Goal: Obtain resource: Download file/media

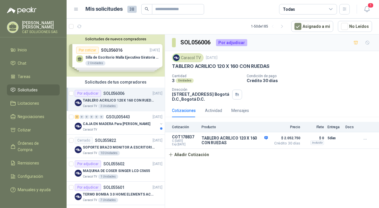
click at [39, 88] on li "Solicitudes" at bounding box center [33, 90] width 46 height 6
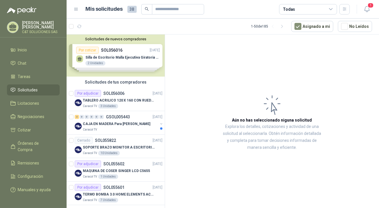
click at [39, 88] on li "Solicitudes" at bounding box center [33, 90] width 46 height 6
click at [37, 91] on li "Solicitudes" at bounding box center [33, 90] width 46 height 6
click at [28, 90] on span "Solicitudes" at bounding box center [28, 90] width 20 height 6
click at [95, 117] on div "0" at bounding box center [97, 117] width 4 height 4
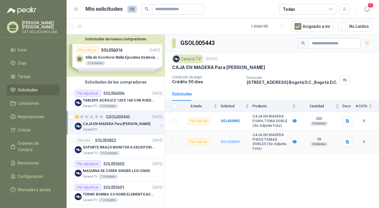
click at [235, 140] on b "SOL055893" at bounding box center [230, 142] width 19 height 4
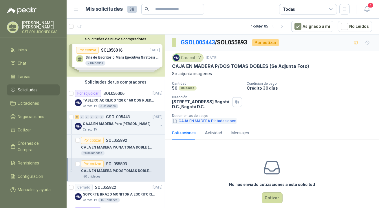
click at [212, 121] on button "CAJA EN MADERA Pintadas.docx" at bounding box center [204, 121] width 65 height 6
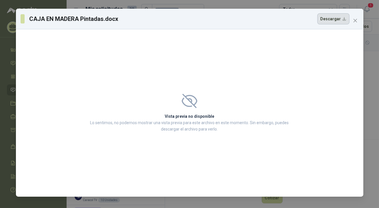
click at [332, 22] on button "Descargar" at bounding box center [334, 18] width 32 height 11
click at [356, 20] on icon "close" at bounding box center [355, 20] width 3 height 3
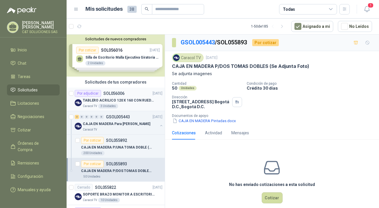
click at [87, 93] on div "Por adjudicar" at bounding box center [88, 93] width 26 height 7
